Goal: Task Accomplishment & Management: Manage account settings

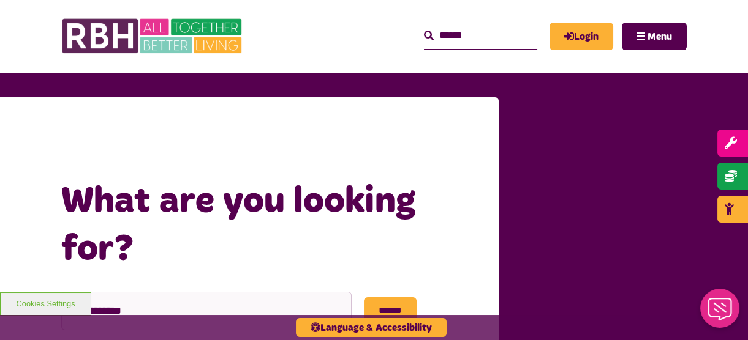
scroll to position [55, 0]
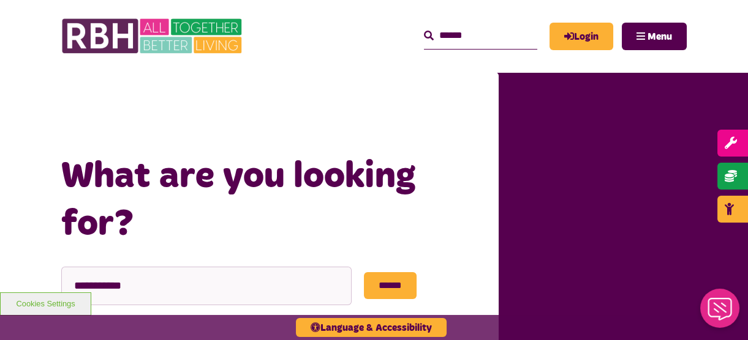
click at [591, 50] on div "MyRBH About Us Contact Us Search Menu" at bounding box center [468, 36] width 438 height 48
click at [590, 39] on link "Login" at bounding box center [581, 37] width 64 height 28
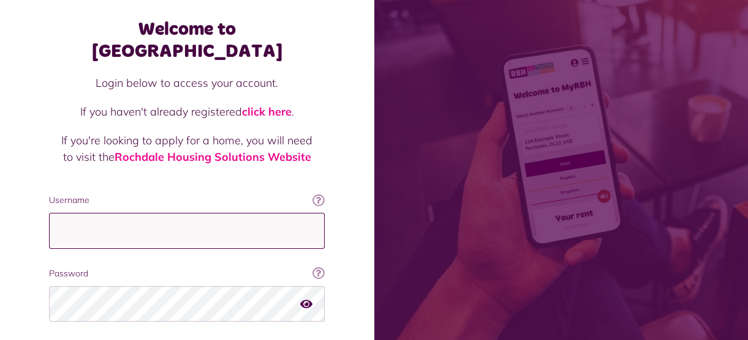
scroll to position [55, 0]
click at [127, 220] on input "Username" at bounding box center [187, 231] width 276 height 36
type input "**********"
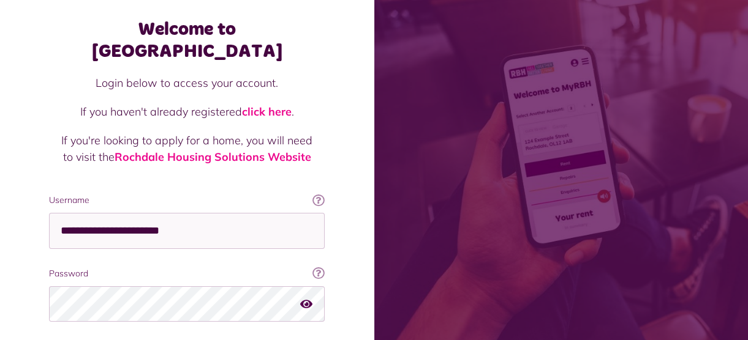
click at [176, 334] on fieldset "**********" at bounding box center [187, 284] width 276 height 181
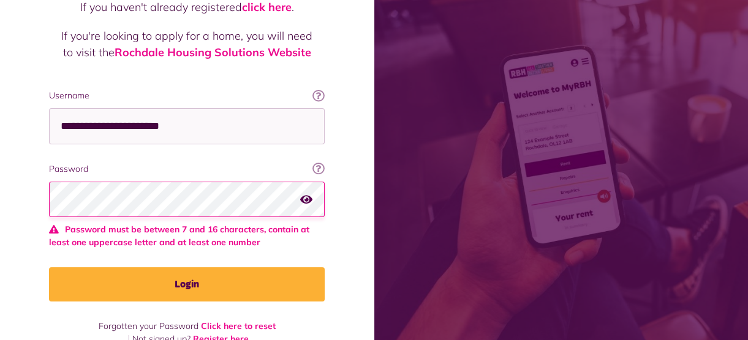
scroll to position [161, 0]
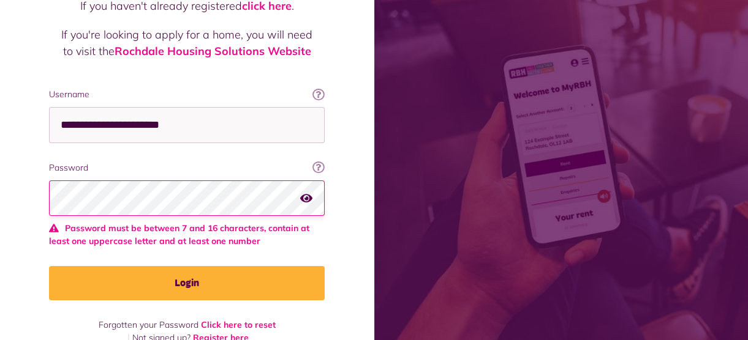
click at [0, 120] on html "Welcome to MyRBH Login below to access your account. If you haven't already reg…" at bounding box center [374, 101] width 748 height 524
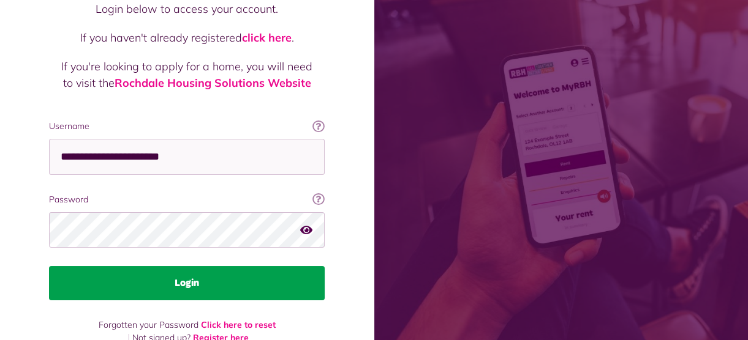
click at [196, 266] on button "Login" at bounding box center [187, 283] width 276 height 34
click at [215, 266] on button "Login" at bounding box center [187, 283] width 276 height 34
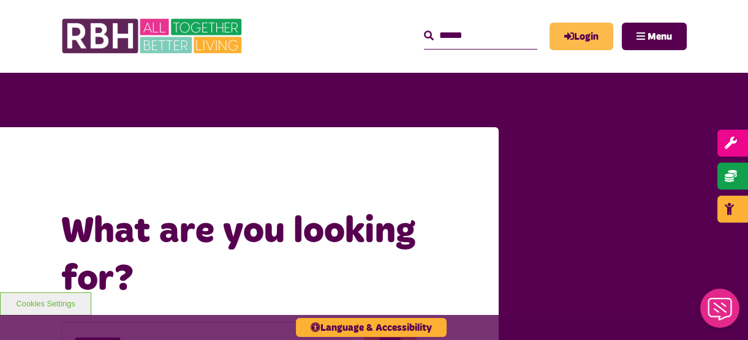
click at [590, 36] on link "Login" at bounding box center [581, 37] width 64 height 28
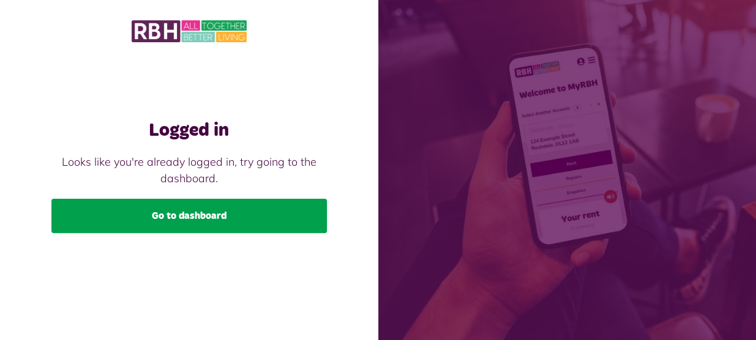
click at [235, 211] on link "Go to dashboard" at bounding box center [189, 216] width 276 height 34
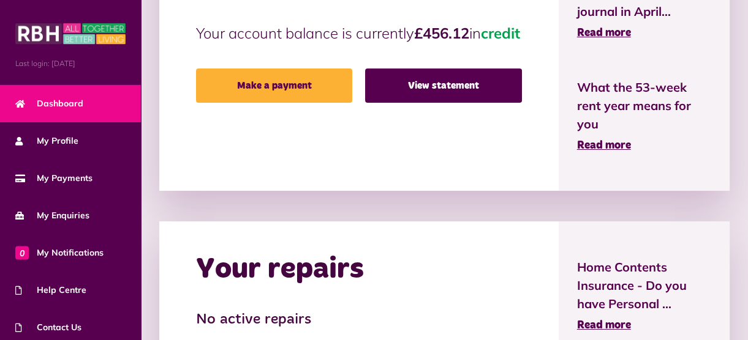
scroll to position [389, 0]
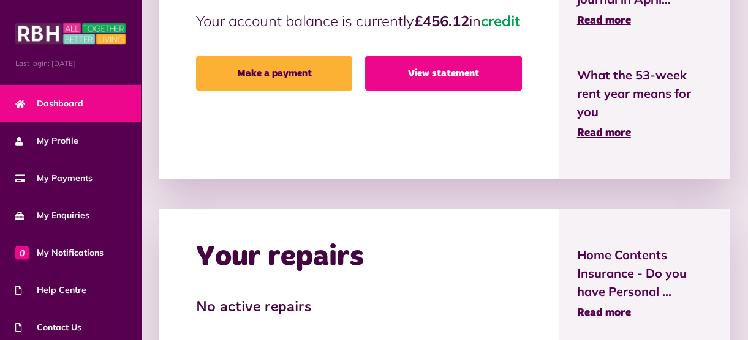
click at [446, 91] on link "View statement" at bounding box center [443, 73] width 156 height 34
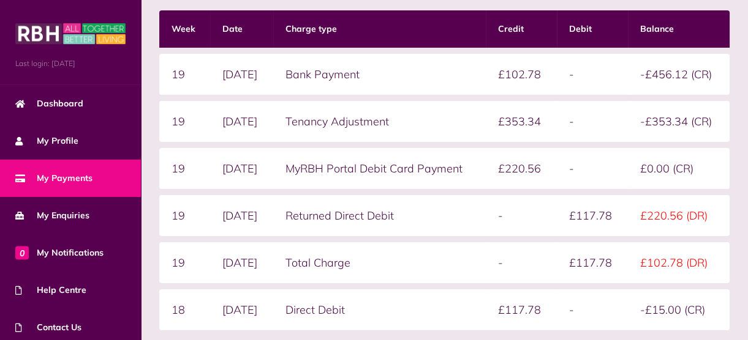
scroll to position [222, 0]
